Goal: Information Seeking & Learning: Learn about a topic

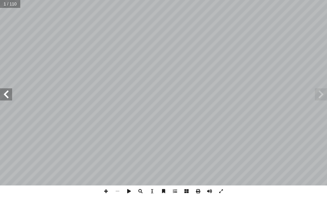
click at [2, 96] on span at bounding box center [6, 94] width 12 height 12
click at [2, 92] on span at bounding box center [6, 94] width 12 height 12
click at [3, 94] on span at bounding box center [6, 94] width 12 height 12
click at [4, 93] on span at bounding box center [6, 94] width 12 height 12
click at [7, 91] on span at bounding box center [6, 94] width 12 height 12
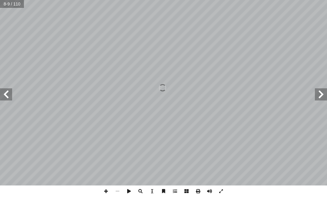
click at [12, 92] on span at bounding box center [6, 94] width 12 height 12
click at [9, 91] on span at bounding box center [6, 94] width 12 height 12
click at [4, 91] on span at bounding box center [6, 94] width 12 height 12
click at [2, 97] on span at bounding box center [6, 94] width 12 height 12
click at [5, 95] on span at bounding box center [6, 94] width 12 height 12
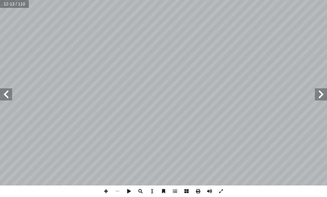
click at [5, 95] on span at bounding box center [6, 94] width 12 height 12
click at [8, 94] on span at bounding box center [6, 94] width 12 height 12
click at [4, 94] on span at bounding box center [6, 94] width 12 height 12
click at [4, 97] on span at bounding box center [6, 94] width 12 height 12
click at [4, 98] on span at bounding box center [6, 94] width 12 height 12
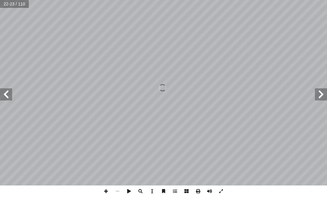
click at [3, 98] on span at bounding box center [6, 94] width 12 height 12
click at [3, 99] on span at bounding box center [6, 94] width 12 height 12
click at [4, 95] on span at bounding box center [6, 94] width 12 height 12
click at [10, 94] on span at bounding box center [6, 94] width 12 height 12
click at [256, 192] on div ".] ٤٠ -38 :يس[ ﴾ ٠٤ َ ون ُ ح َ ب ۡ س َ ي ٖ ك َ ل َ ف ِ ف ٞ ّ ُ ك َ و ۚ ِ ار َ ه…" at bounding box center [163, 98] width 327 height 197
